Goal: Information Seeking & Learning: Find specific fact

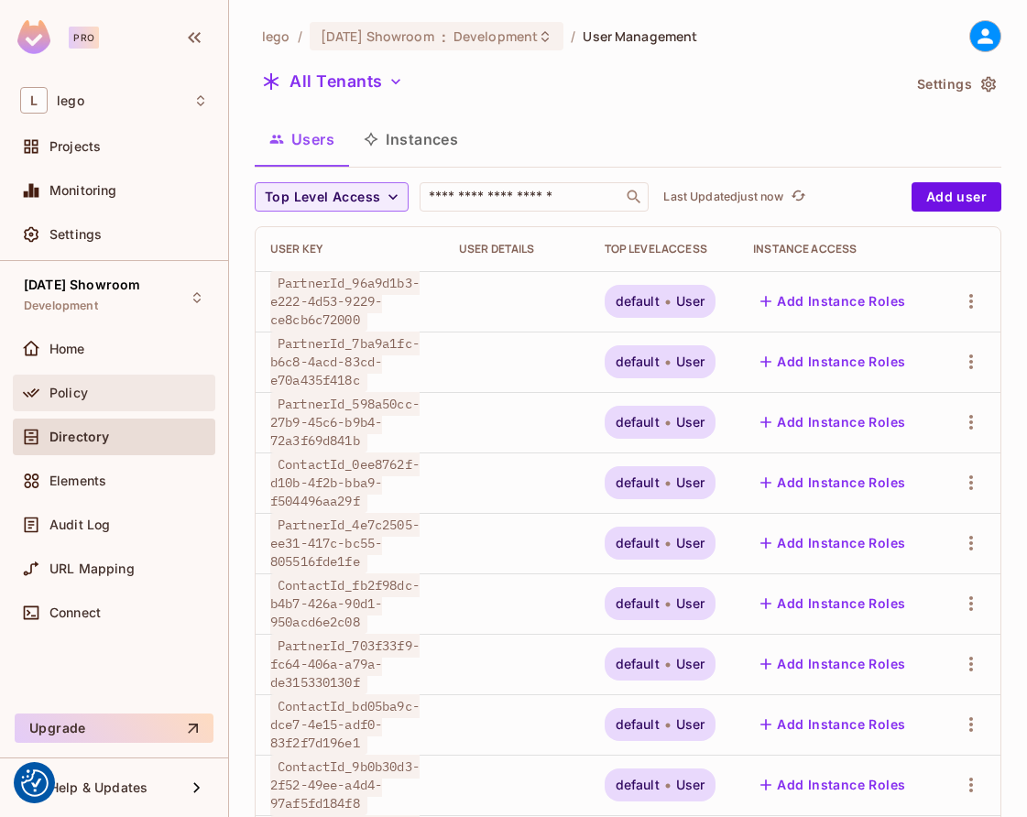
click at [103, 390] on div "Policy" at bounding box center [128, 393] width 158 height 15
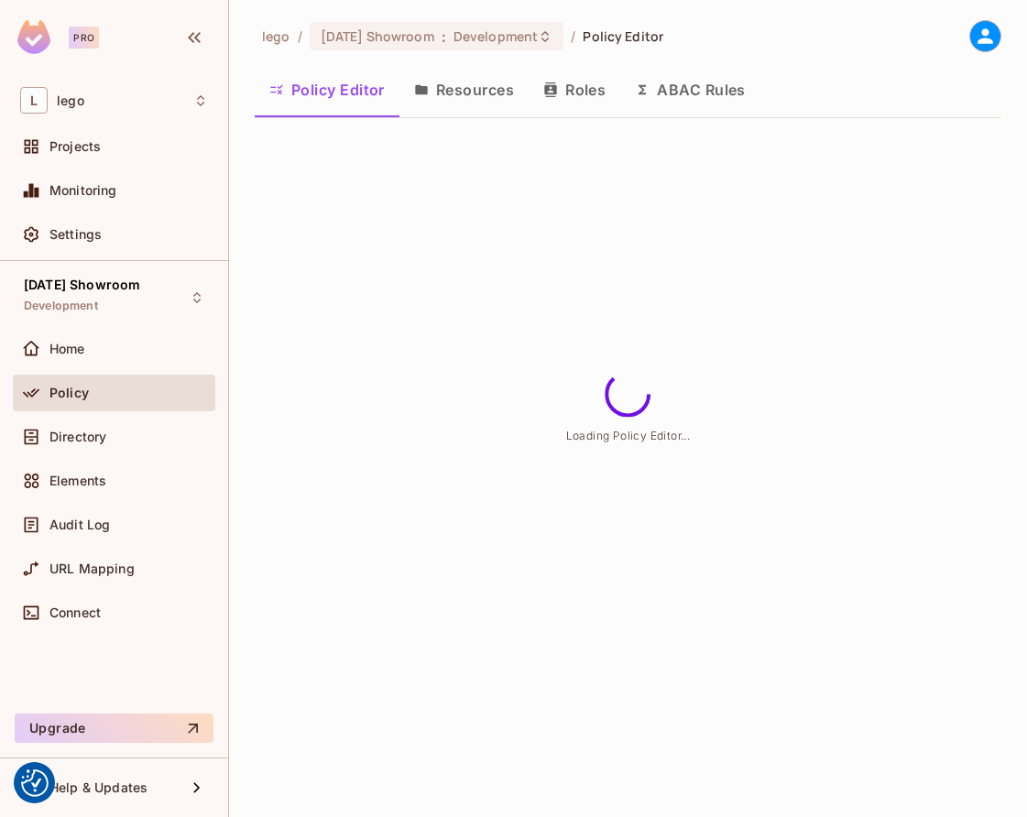
click at [597, 80] on button "Roles" at bounding box center [574, 90] width 92 height 46
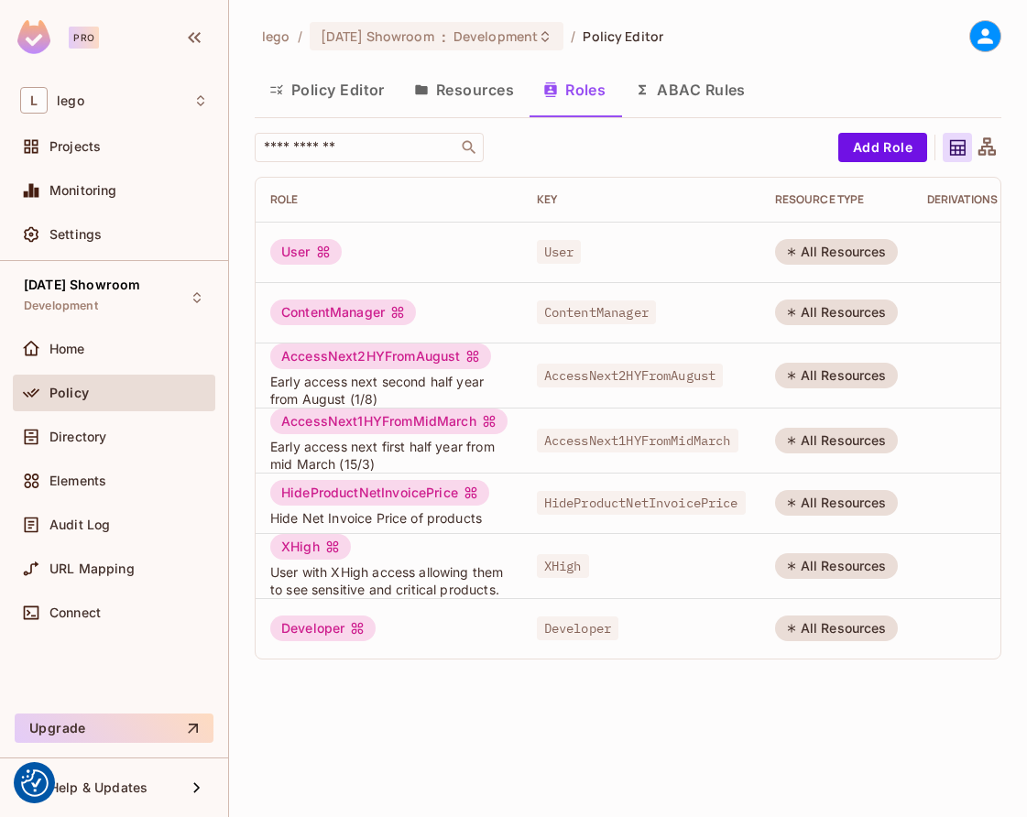
click at [584, 380] on span "AccessNext2HYFromAugust" at bounding box center [630, 376] width 186 height 24
copy span "AccessNext2HYFromAugust"
click at [612, 447] on span "AccessNext1HYFromMidMarch" at bounding box center [637, 441] width 201 height 24
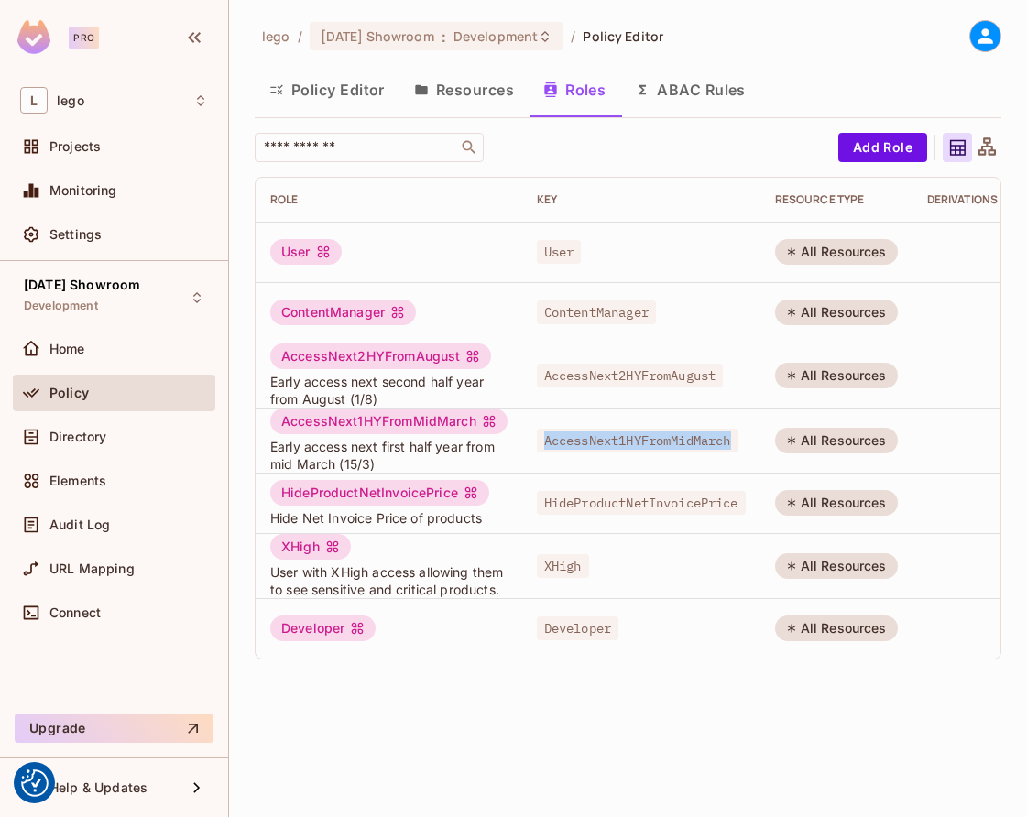
copy span "AccessNext1HYFromMidMarch"
click at [302, 543] on div "XHigh" at bounding box center [310, 547] width 81 height 26
click at [572, 569] on span "XHigh" at bounding box center [563, 566] width 52 height 24
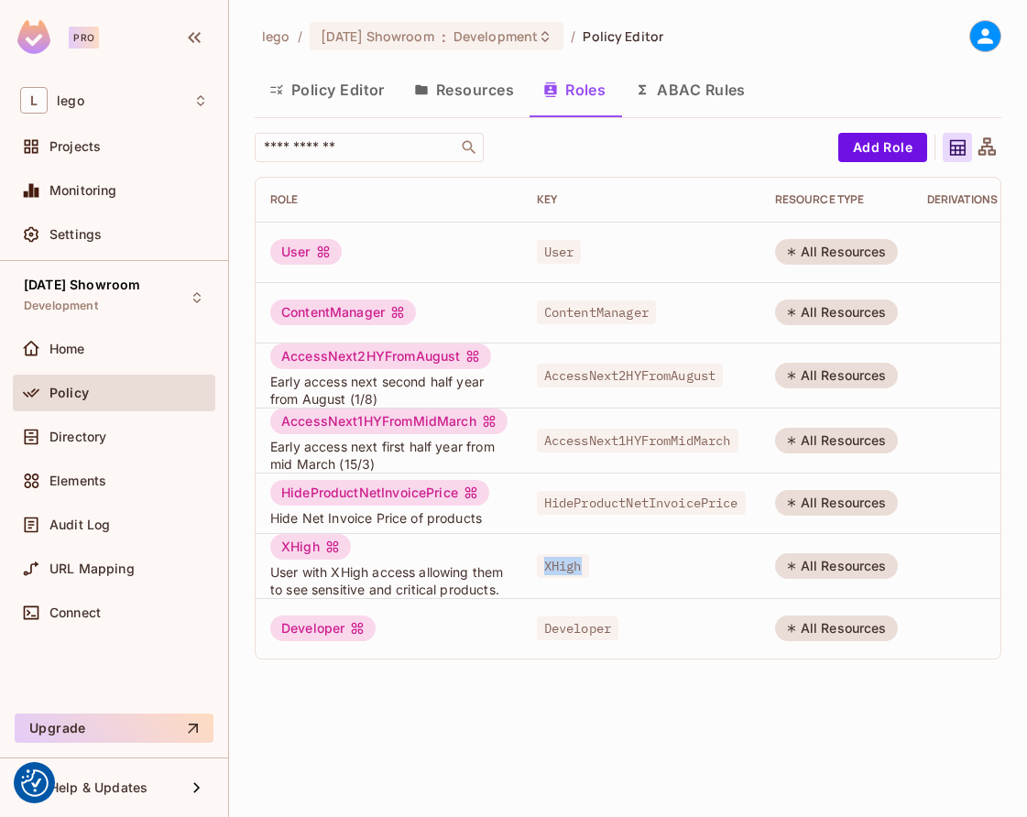
copy span "XHigh"
click at [147, 321] on div "[DATE] Showroom Development" at bounding box center [114, 297] width 202 height 50
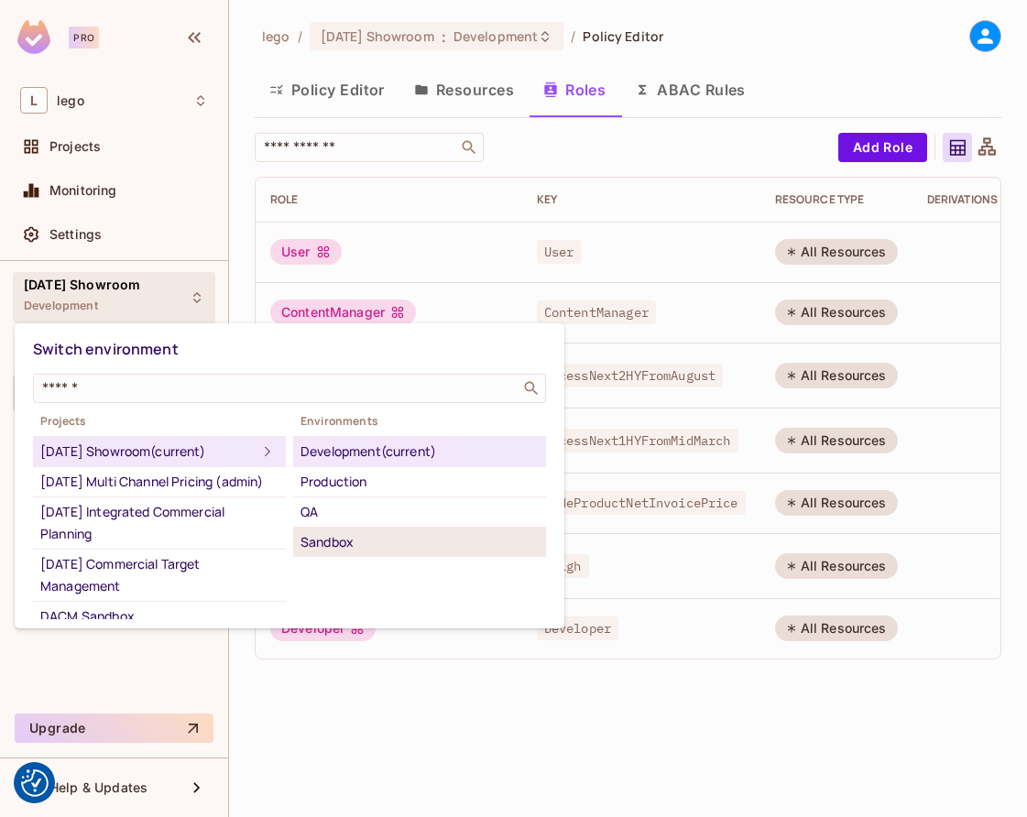
click at [335, 540] on div "Sandbox" at bounding box center [419, 542] width 238 height 22
